Goal: Information Seeking & Learning: Learn about a topic

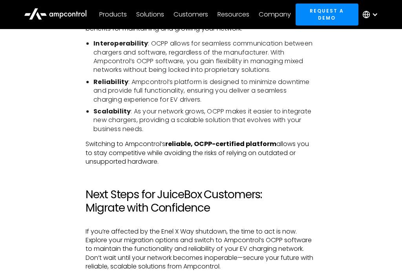
scroll to position [2169, 0]
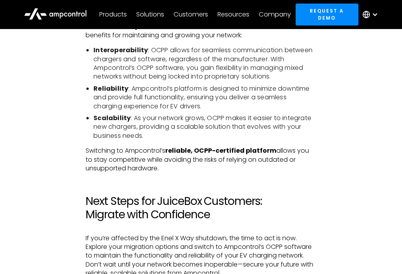
click at [57, 15] on icon at bounding box center [56, 15] width 5 height 4
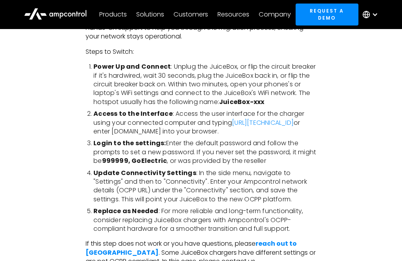
scroll to position [1443, 0]
click at [263, 118] on link "http://10.10.10.1" at bounding box center [263, 122] width 62 height 9
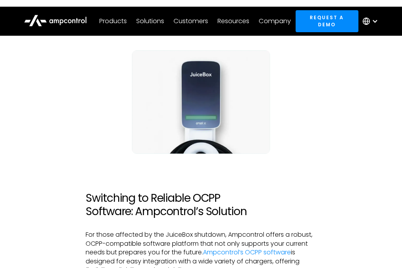
scroll to position [957, 0]
